Goal: Information Seeking & Learning: Learn about a topic

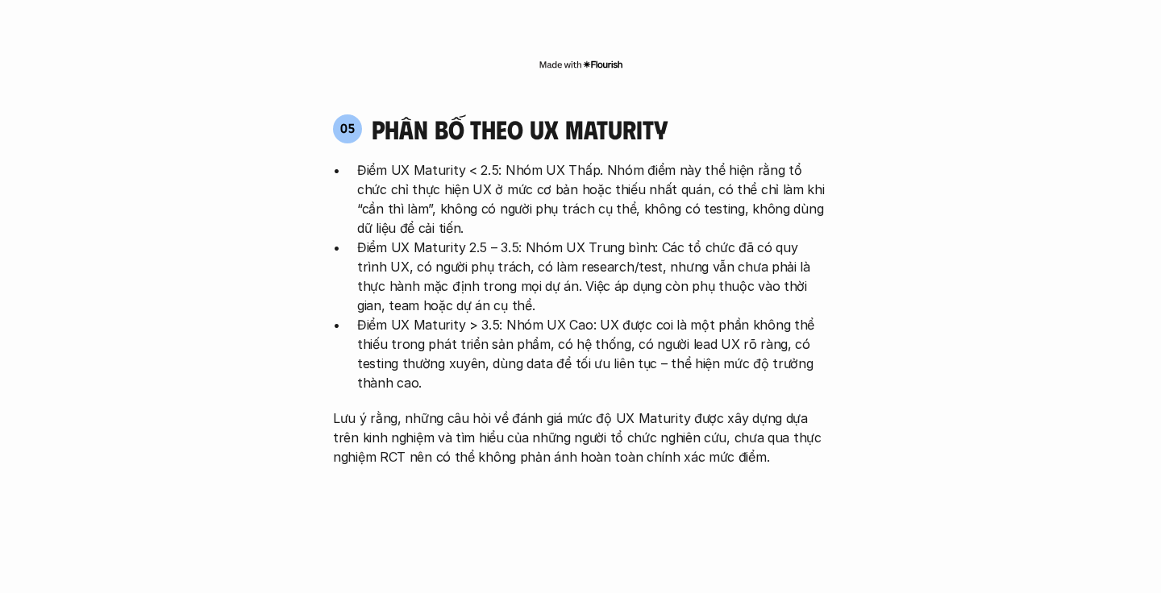
scroll to position [3174, 0]
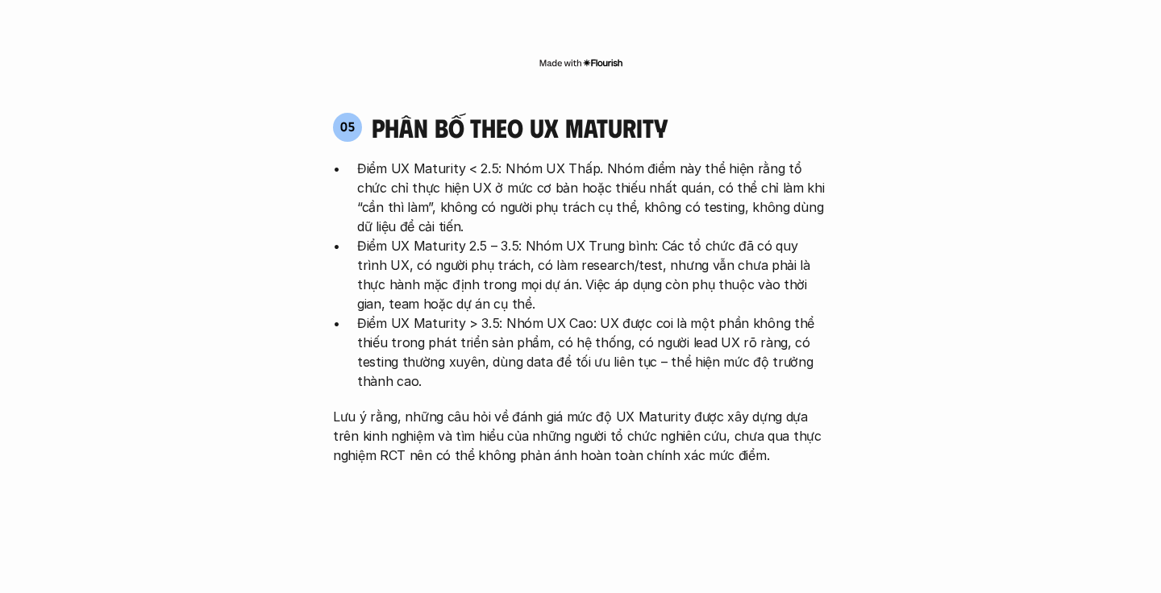
click at [392, 407] on p "Lưu ý rằng, những câu hỏi về đánh giá mức độ UX Maturity được xây dựng dựa trên…" at bounding box center [580, 436] width 495 height 58
drag, startPoint x: 389, startPoint y: 384, endPoint x: 471, endPoint y: 349, distance: 89.3
click at [471, 407] on p "Lưu ý rằng, những câu hỏi về đánh giá mức độ UX Maturity được xây dựng dựa trên…" at bounding box center [580, 436] width 495 height 58
click at [400, 407] on p "Lưu ý rằng, những câu hỏi về đánh giá mức độ UX Maturity được xây dựng dựa trên…" at bounding box center [580, 436] width 495 height 58
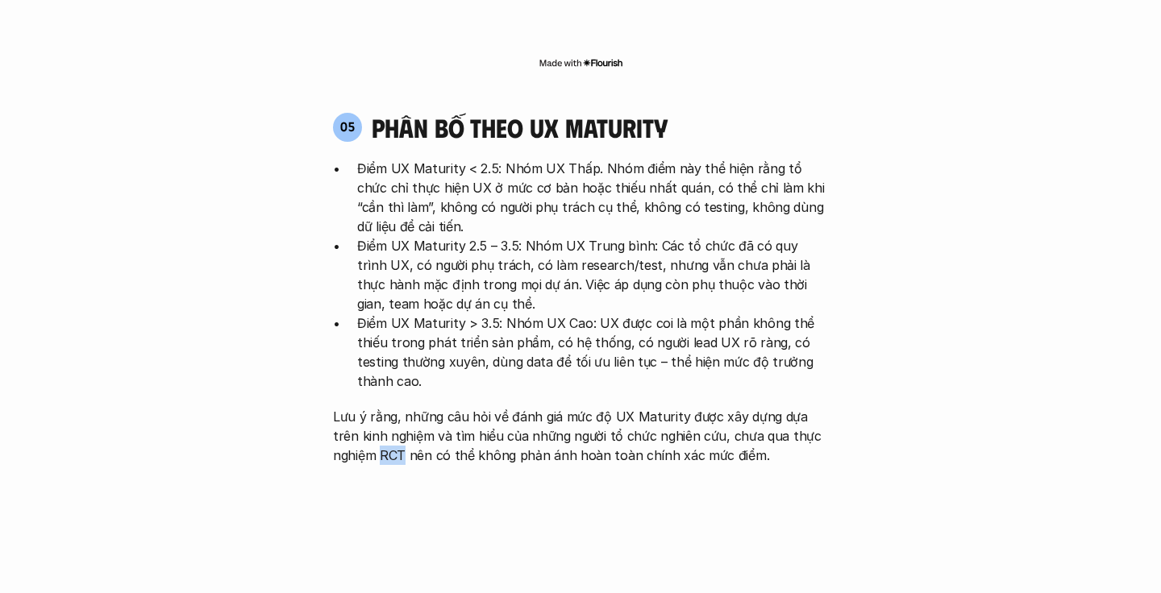
click at [400, 407] on p "Lưu ý rằng, những câu hỏi về đánh giá mức độ UX Maturity được xây dựng dựa trên…" at bounding box center [580, 436] width 495 height 58
copy p "RCT"
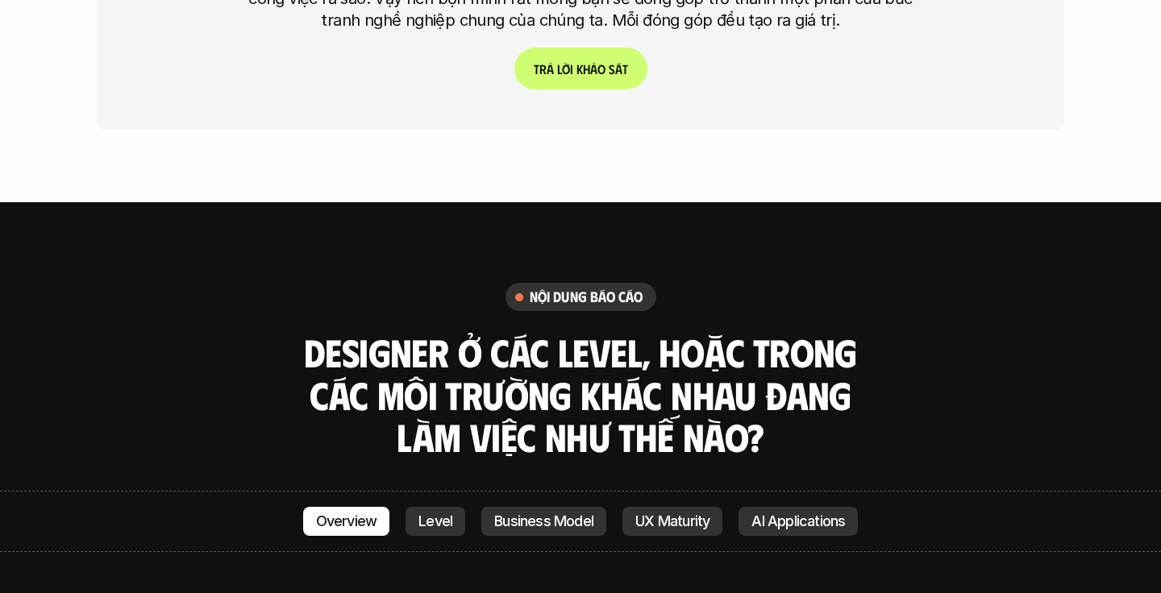
scroll to position [4660, 0]
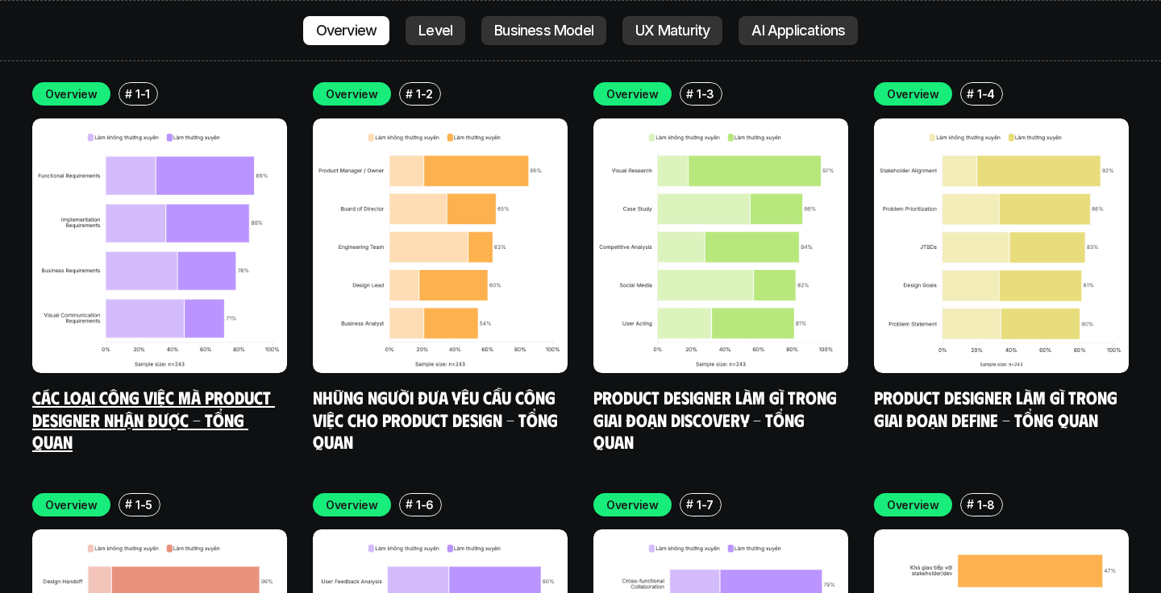
click at [260, 213] on img at bounding box center [159, 246] width 255 height 255
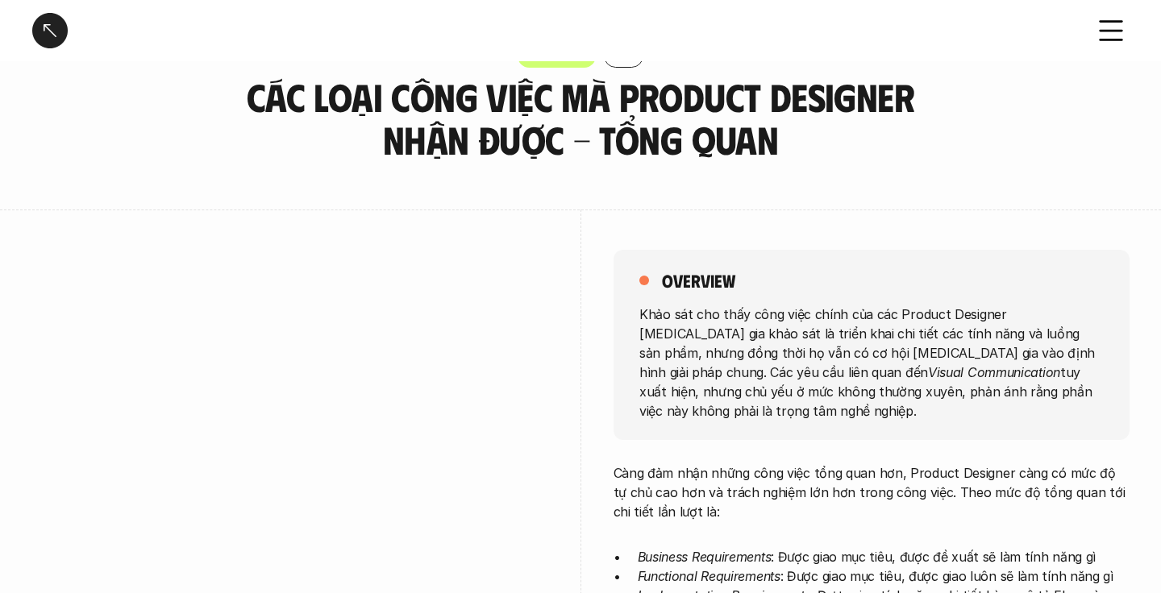
scroll to position [228, 0]
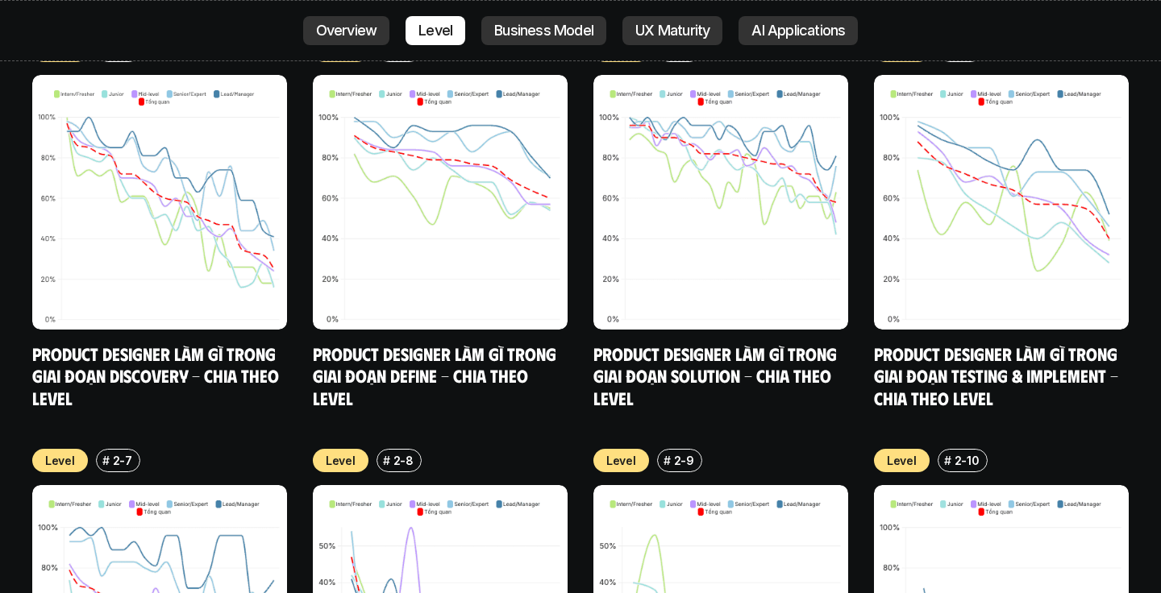
scroll to position [5397, 0]
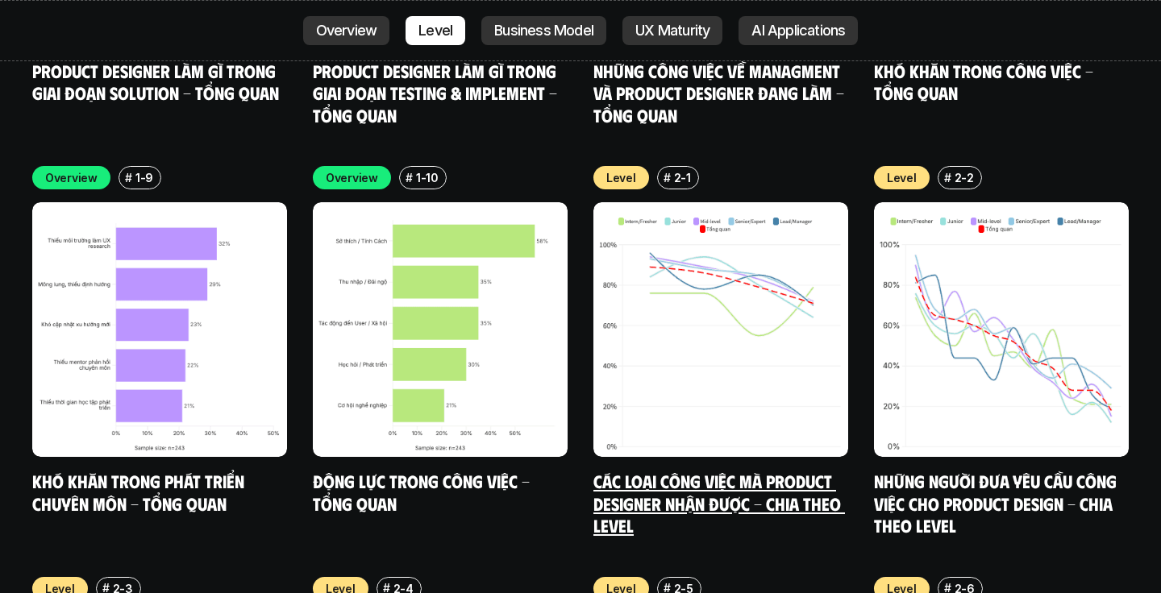
click at [727, 268] on img at bounding box center [720, 329] width 255 height 255
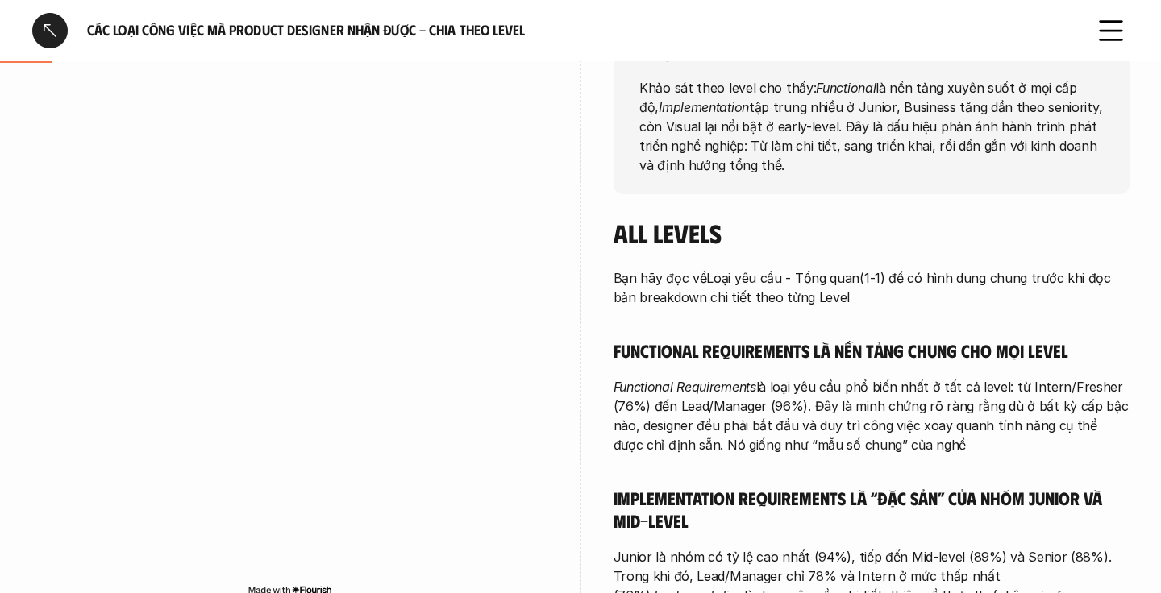
scroll to position [277, 0]
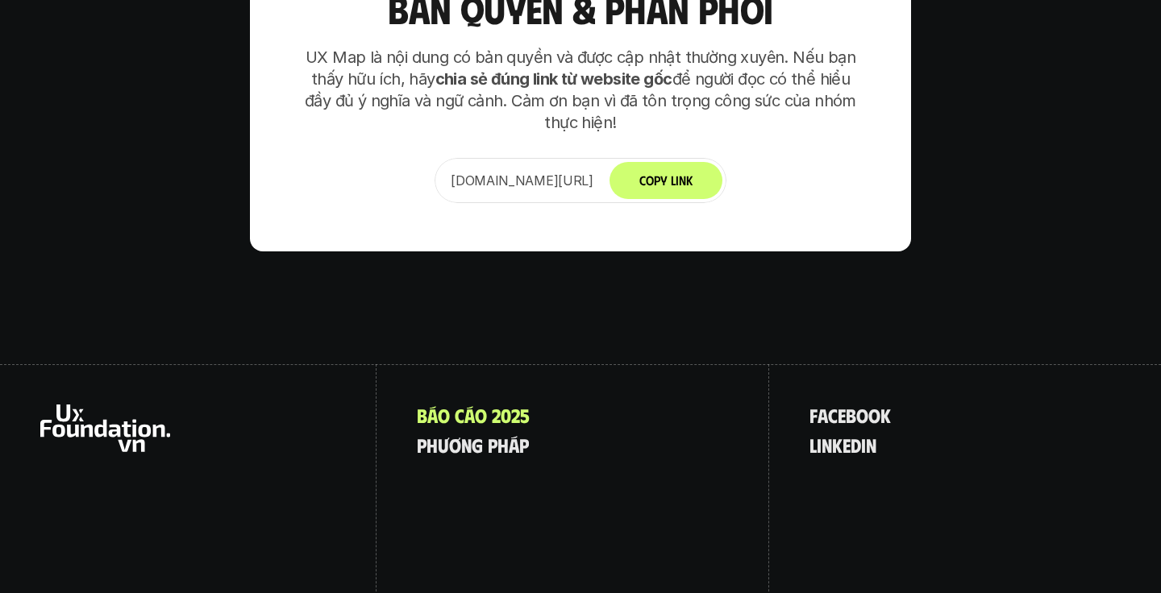
scroll to position [10322, 0]
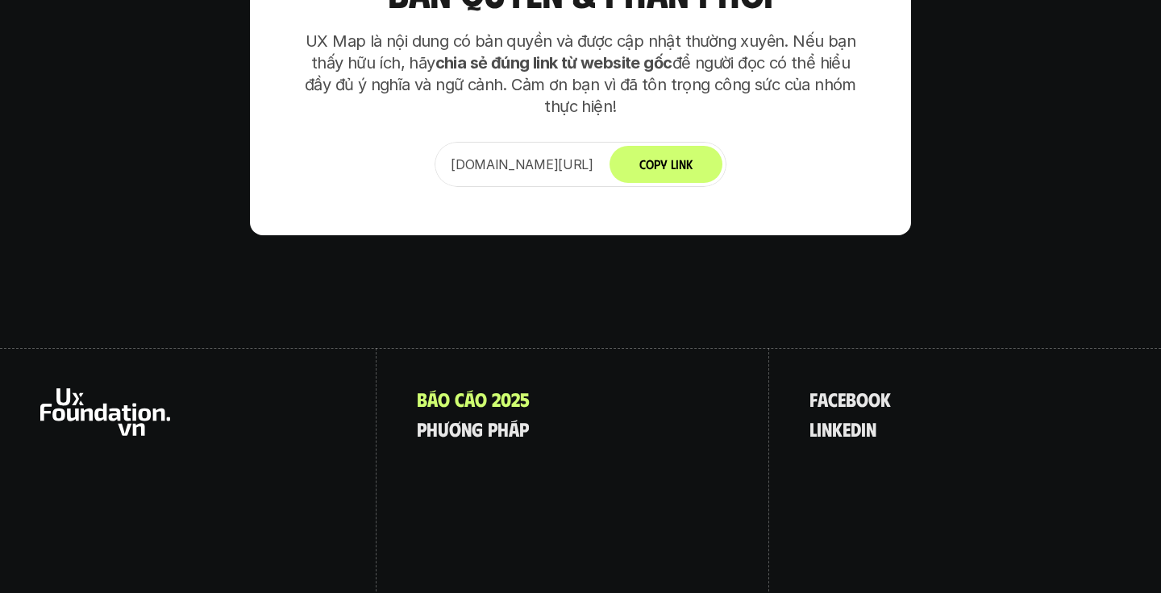
click at [1043, 389] on div "f a c e b o o k l i n k e d i n" at bounding box center [965, 490] width 393 height 284
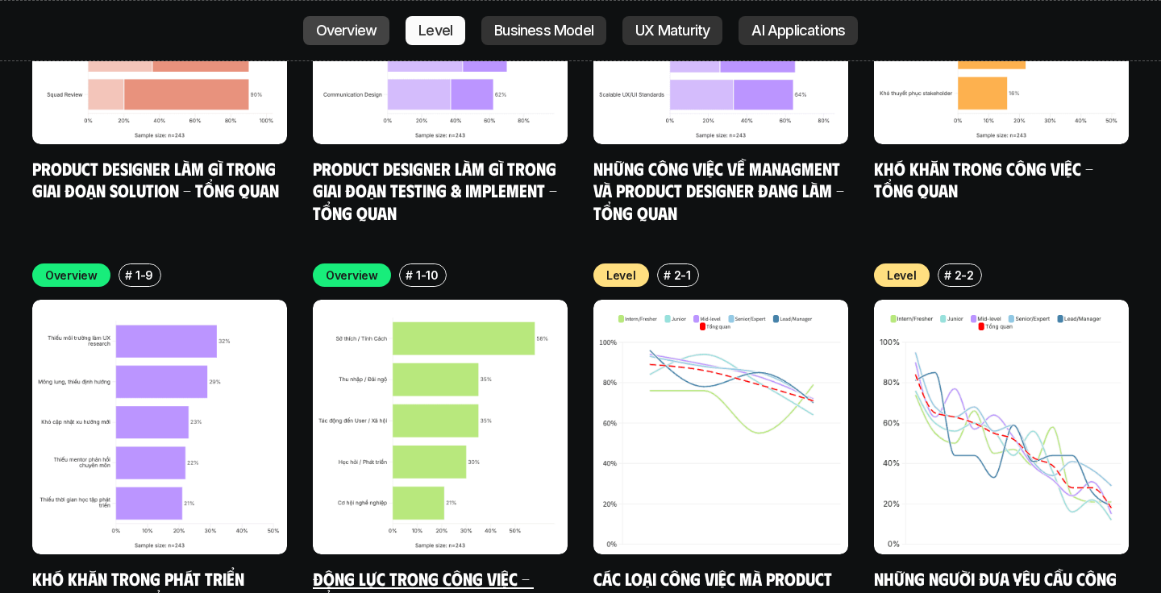
scroll to position [5301, 0]
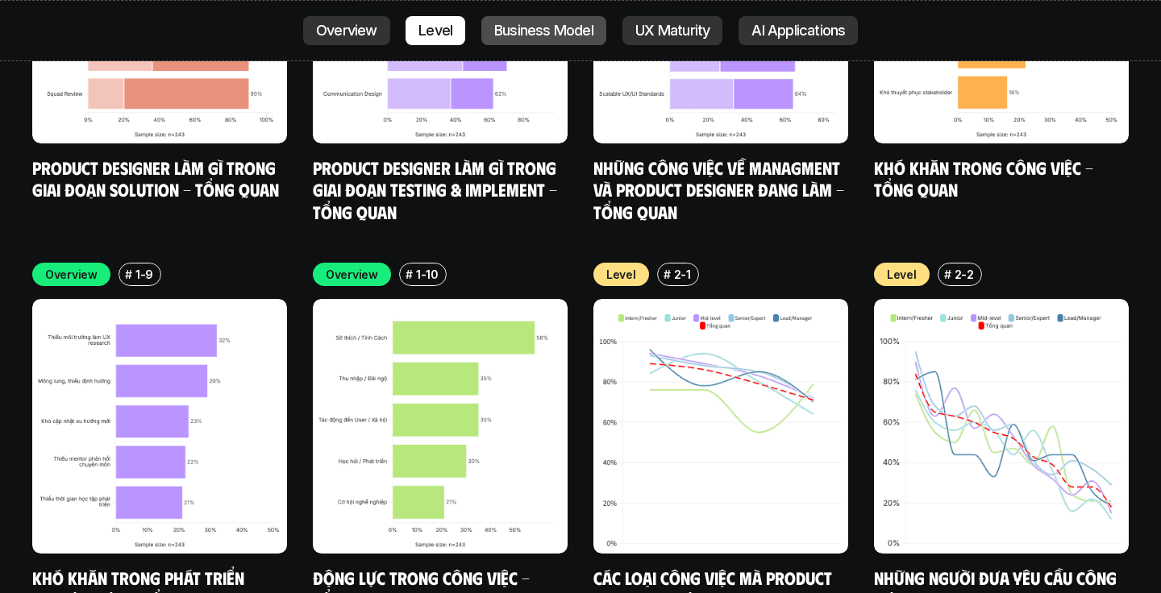
click at [520, 23] on p "Business Model" at bounding box center [543, 31] width 99 height 16
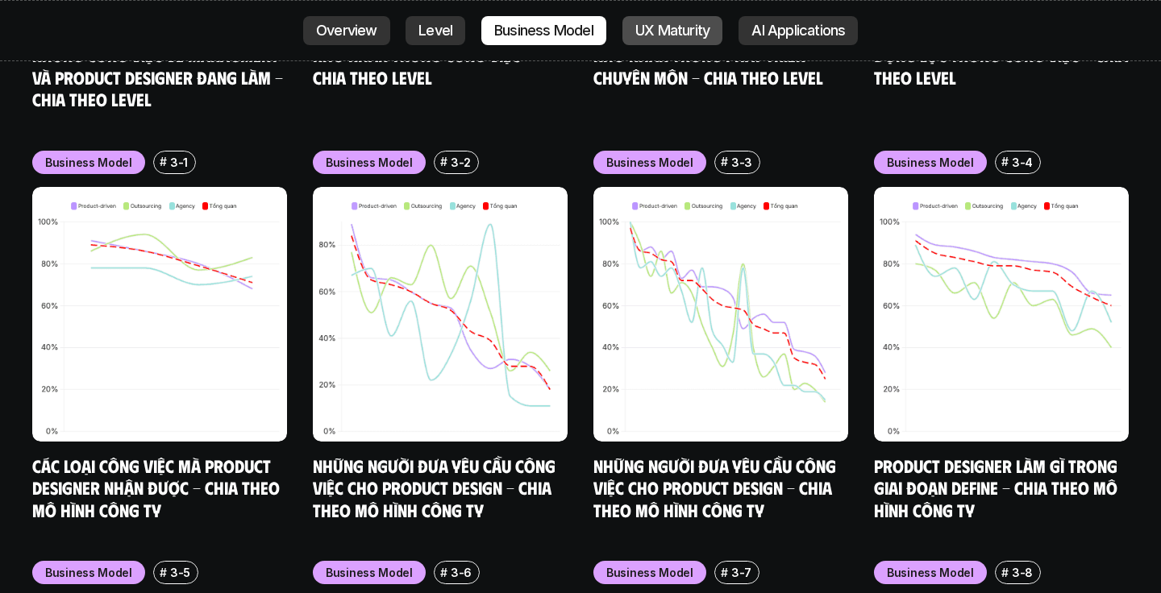
click at [695, 31] on p "UX Maturity" at bounding box center [672, 31] width 74 height 16
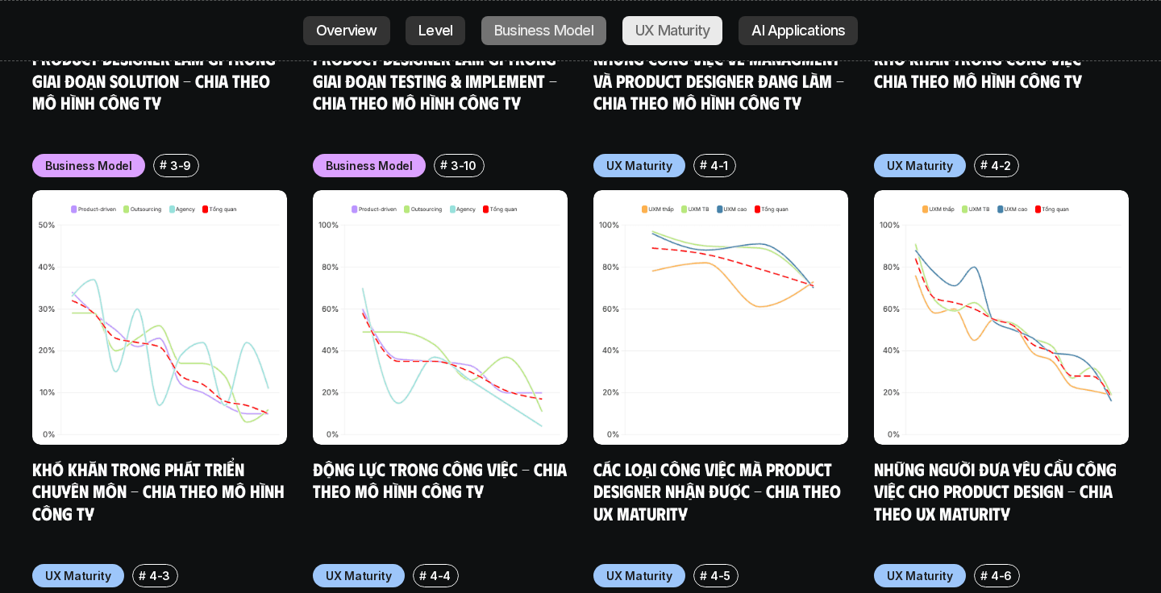
scroll to position [7467, 0]
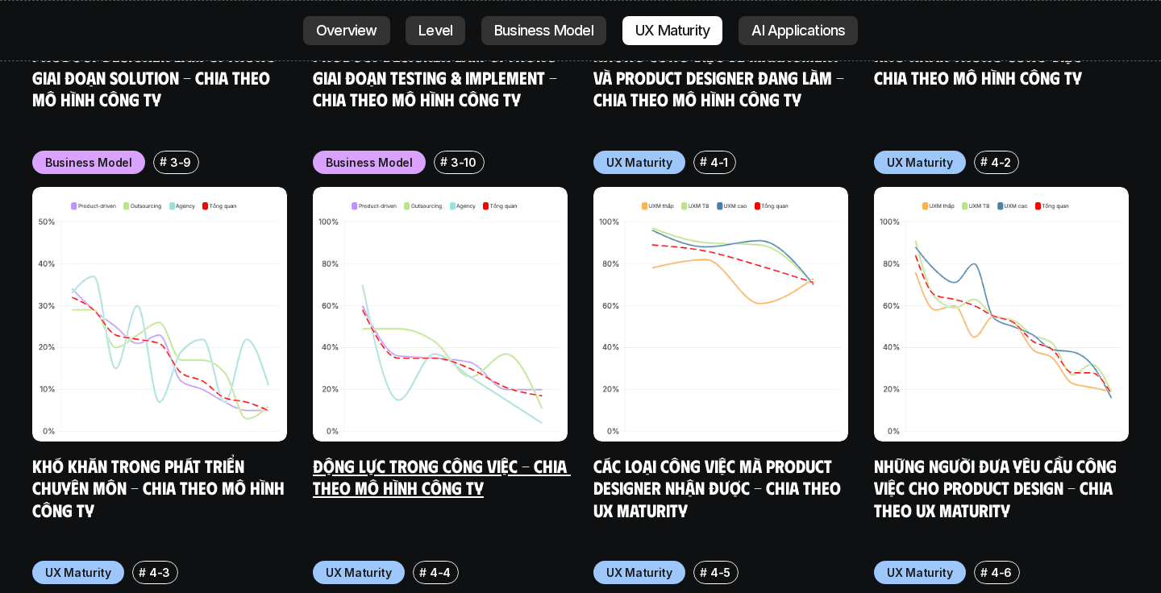
click at [427, 187] on img at bounding box center [440, 314] width 255 height 255
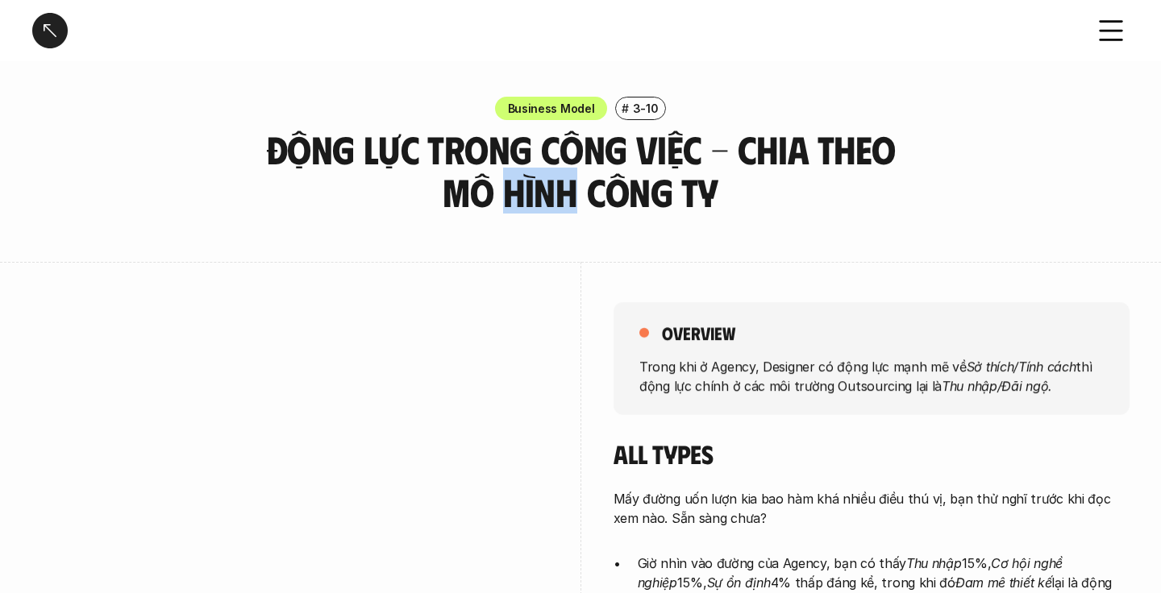
click at [441, 198] on h3 "Động lực trong công việc - Chia theo mô hình công ty" at bounding box center [580, 170] width 685 height 85
click at [674, 186] on h3 "Động lực trong công việc - Chia theo mô hình công ty" at bounding box center [580, 170] width 685 height 85
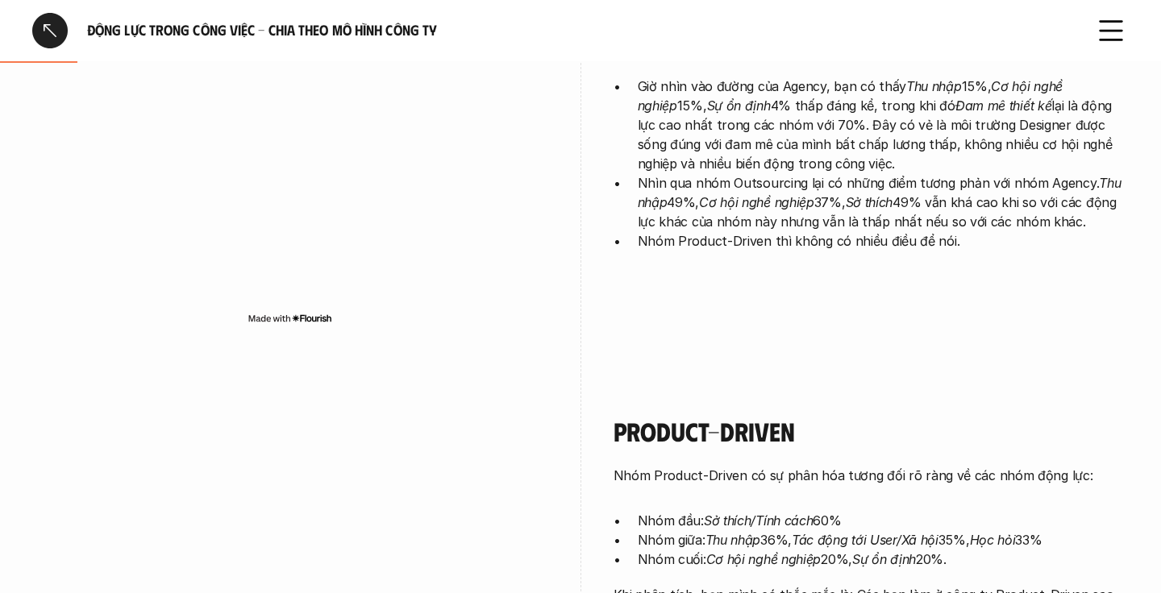
scroll to position [835, 0]
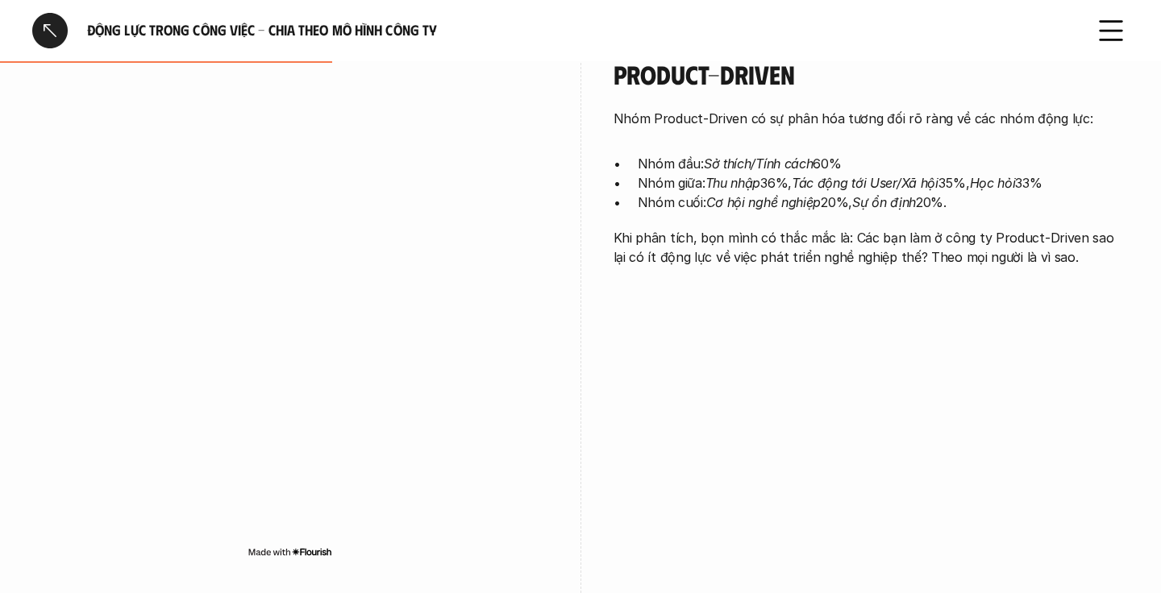
scroll to position [7467, 0]
